Goal: Transaction & Acquisition: Purchase product/service

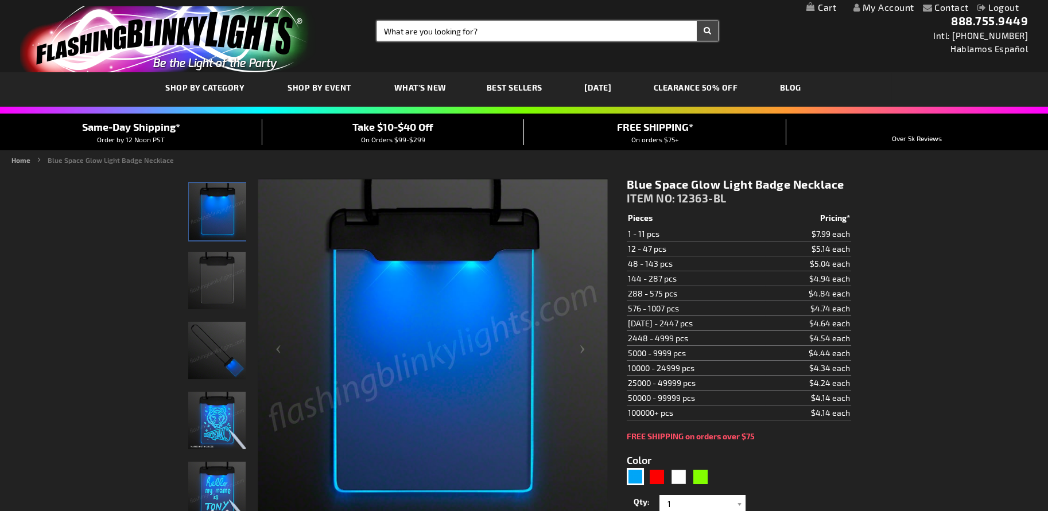
click at [457, 27] on input "Search" at bounding box center [547, 31] width 341 height 20
type input "12675-mlt"
click at [697, 21] on button "Search" at bounding box center [707, 31] width 21 height 20
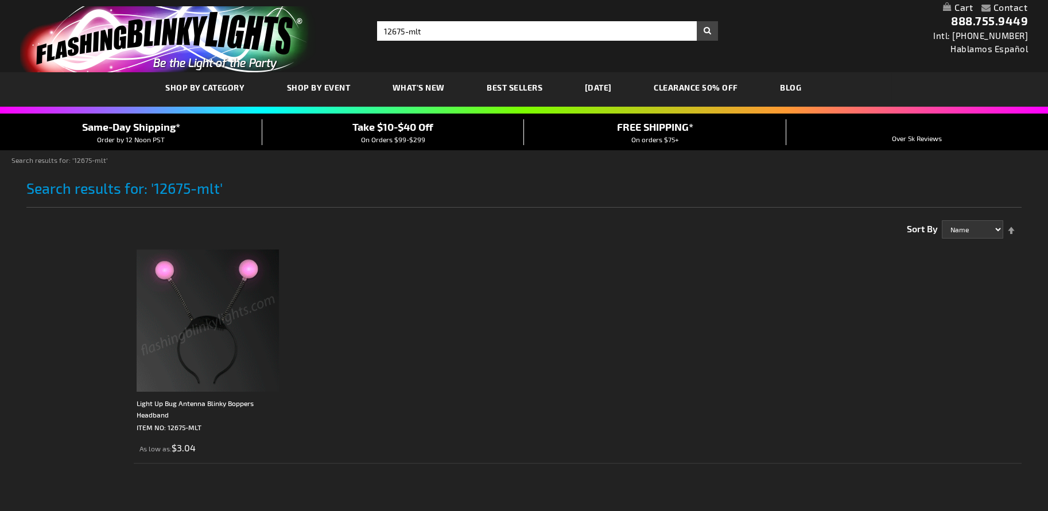
click at [205, 304] on img at bounding box center [208, 321] width 142 height 142
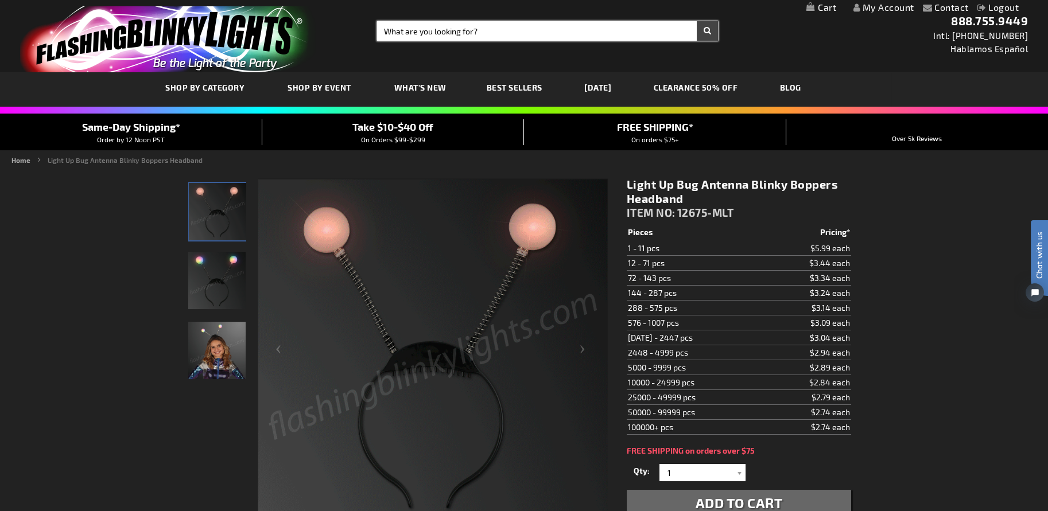
click at [443, 31] on input "Search" at bounding box center [547, 31] width 341 height 20
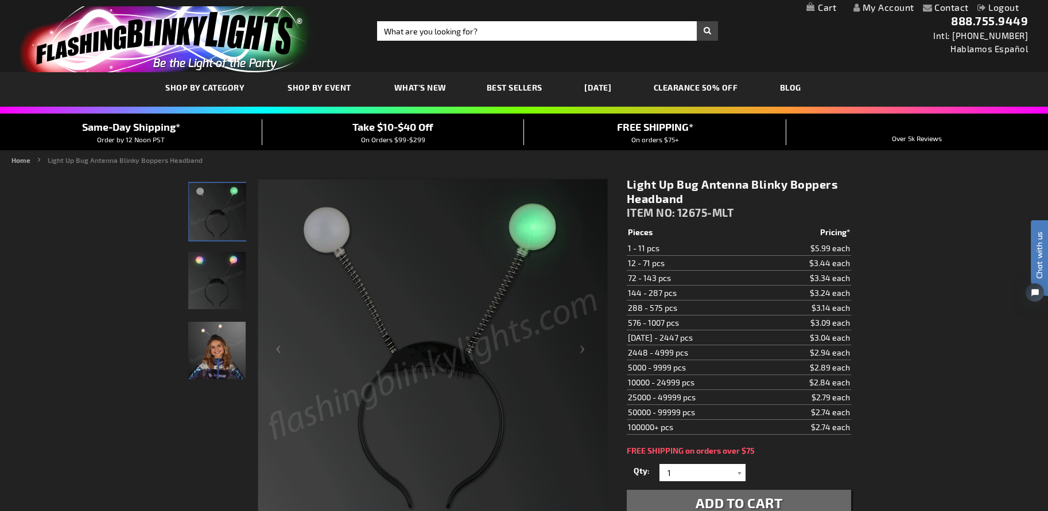
click at [195, 46] on img "store logo" at bounding box center [168, 39] width 296 height 66
